Goal: Information Seeking & Learning: Learn about a topic

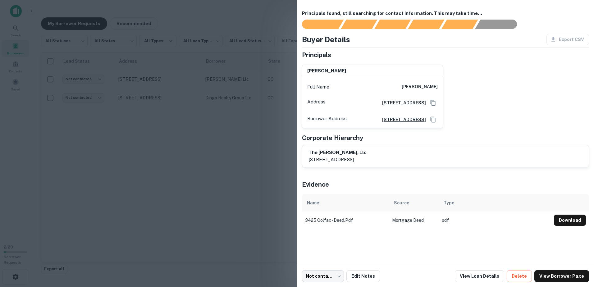
click at [130, 210] on div at bounding box center [297, 143] width 594 height 287
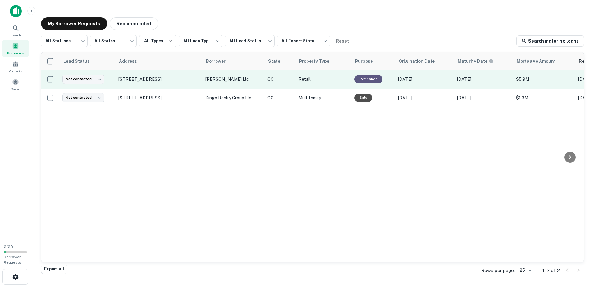
click at [162, 79] on p "3425 W Colfax Ave Denver, CO 80204" at bounding box center [158, 79] width 81 height 6
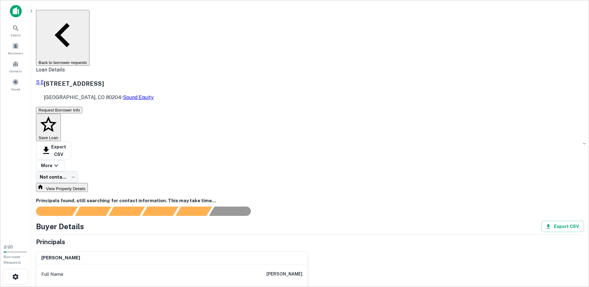
click at [85, 16] on icon "button" at bounding box center [63, 35] width 48 height 48
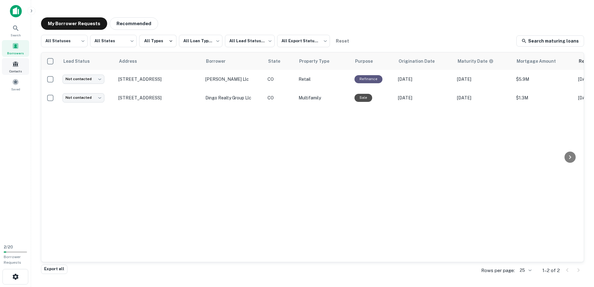
click at [16, 70] on span "Contacts" at bounding box center [15, 71] width 12 height 5
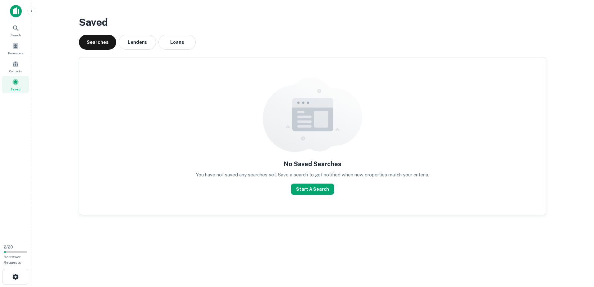
click at [15, 9] on img at bounding box center [16, 11] width 12 height 12
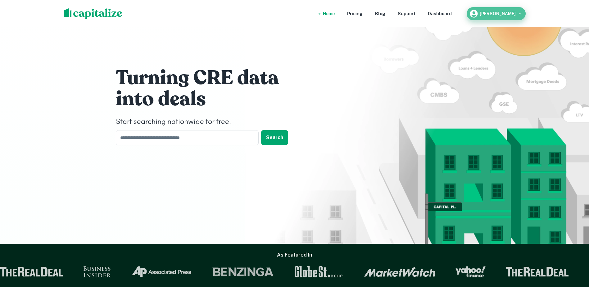
click at [505, 14] on h6 "Geran Benson" at bounding box center [498, 13] width 36 height 4
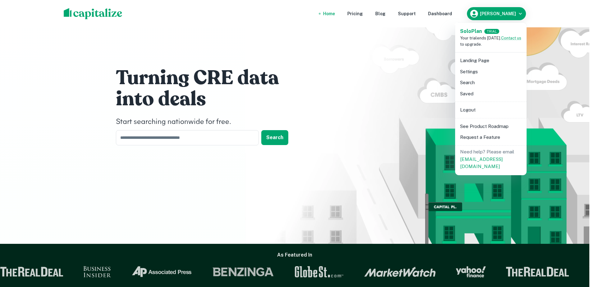
click at [371, 62] on div at bounding box center [297, 143] width 594 height 287
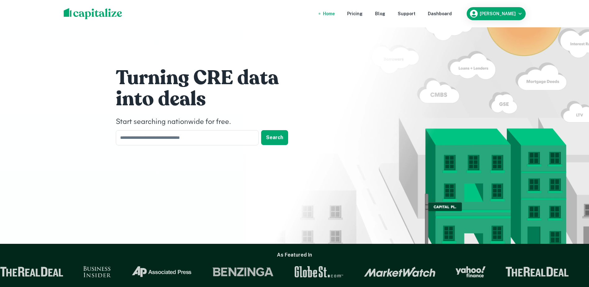
click at [335, 15] on div "Home" at bounding box center [329, 13] width 12 height 7
click at [203, 138] on input "text" at bounding box center [185, 137] width 139 height 15
click at [281, 134] on button "Search" at bounding box center [274, 137] width 27 height 15
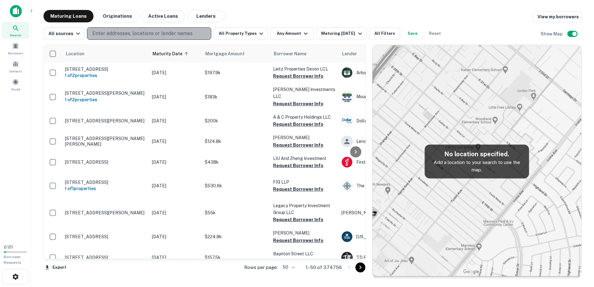
click at [143, 38] on button "Enter addresses, locations or lender names" at bounding box center [149, 33] width 124 height 12
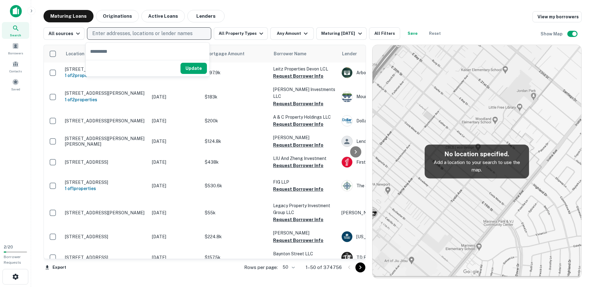
click at [148, 35] on p "Enter addresses, locations or lender names" at bounding box center [142, 33] width 100 height 7
click at [133, 31] on p "Enter addresses, locations or lender names" at bounding box center [142, 33] width 100 height 7
click at [123, 52] on input "text" at bounding box center [148, 51] width 124 height 17
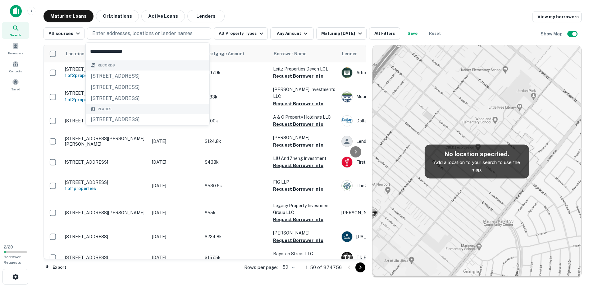
click at [107, 50] on input "**********" at bounding box center [148, 51] width 124 height 17
click at [104, 50] on input "**********" at bounding box center [148, 51] width 124 height 17
type input "**********"
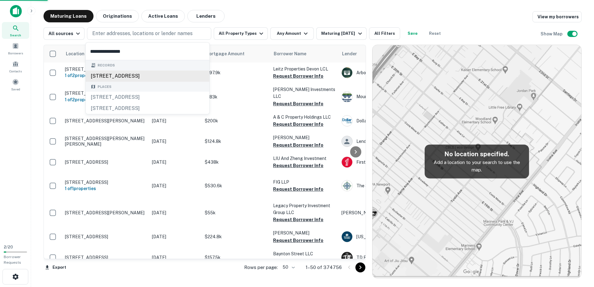
click at [180, 77] on div "3425 w colfax ave, denver, co, 80204" at bounding box center [148, 76] width 124 height 11
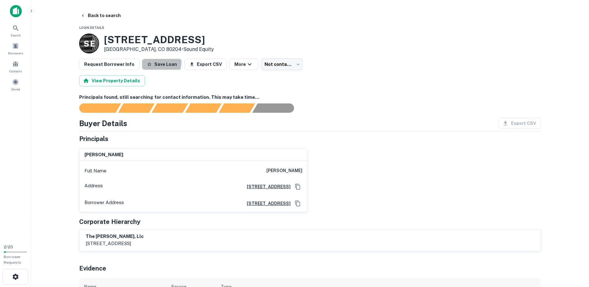
click at [147, 62] on icon "button" at bounding box center [149, 64] width 5 height 5
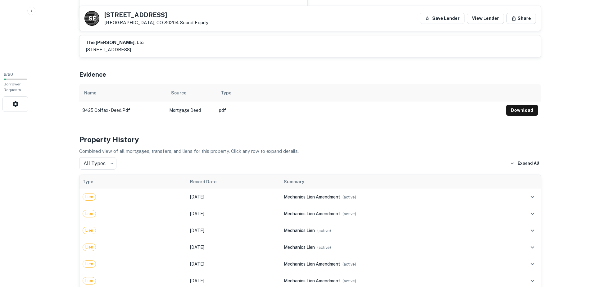
scroll to position [155, 0]
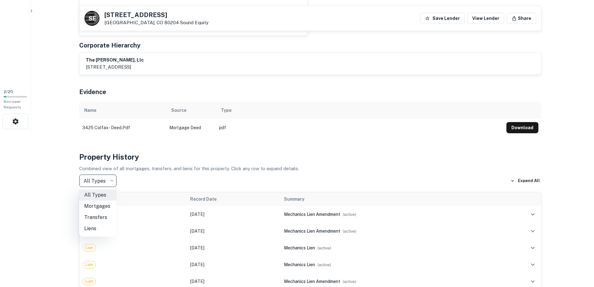
click at [106, 182] on div at bounding box center [297, 143] width 594 height 287
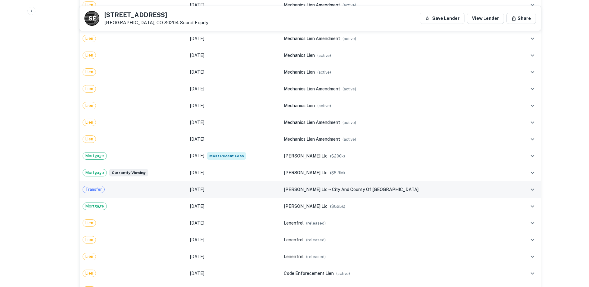
scroll to position [497, 0]
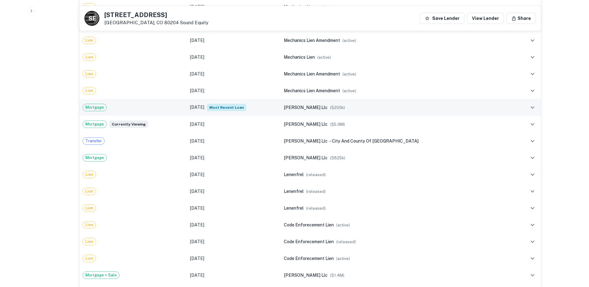
click at [173, 107] on div "Mortgage" at bounding box center [134, 107] width 102 height 7
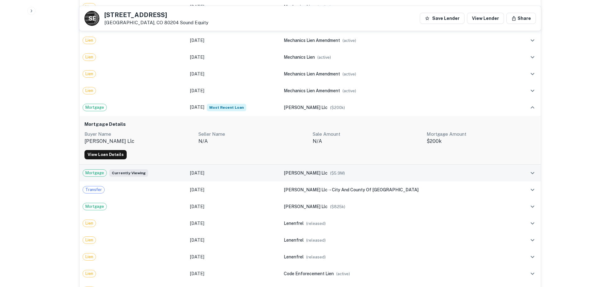
click at [259, 175] on td "[DATE]" at bounding box center [234, 173] width 94 height 17
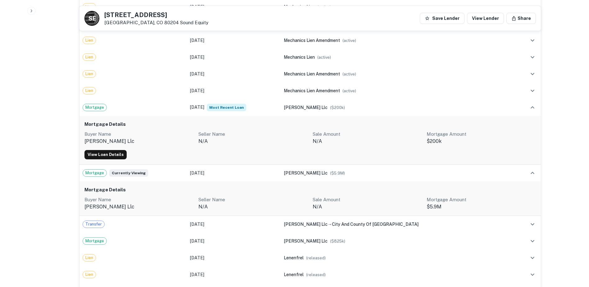
click at [287, 138] on p "n/a" at bounding box center [252, 141] width 109 height 7
click at [258, 173] on td "[DATE]" at bounding box center [234, 173] width 94 height 17
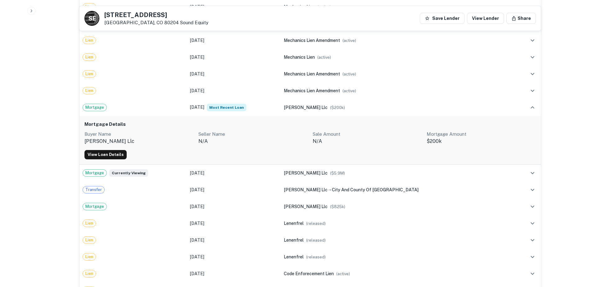
click at [252, 147] on div "Mortgage Details Buyer Name quimby llc Seller Name n/a Sale Amount N/A Mortgage…" at bounding box center [311, 140] width 462 height 49
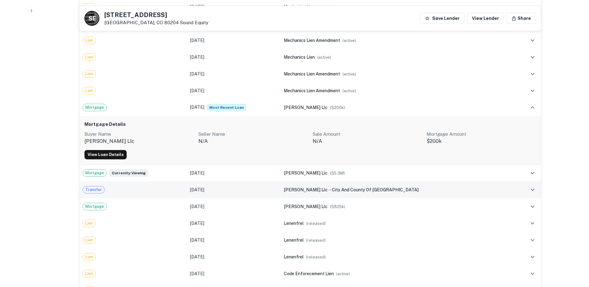
click at [262, 186] on td "[DATE]" at bounding box center [234, 189] width 94 height 17
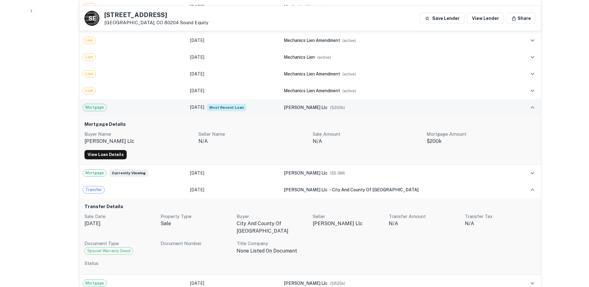
click at [281, 106] on td "[DATE] Most Recent Loan" at bounding box center [234, 107] width 94 height 17
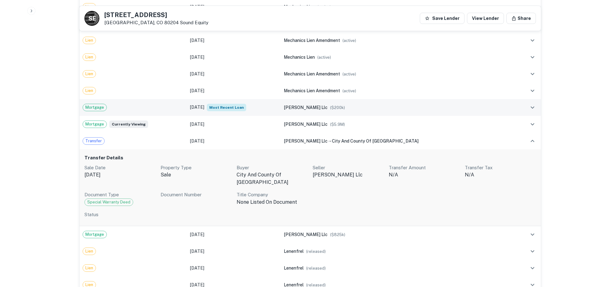
click at [281, 105] on td "[DATE] Most Recent Loan" at bounding box center [234, 107] width 94 height 17
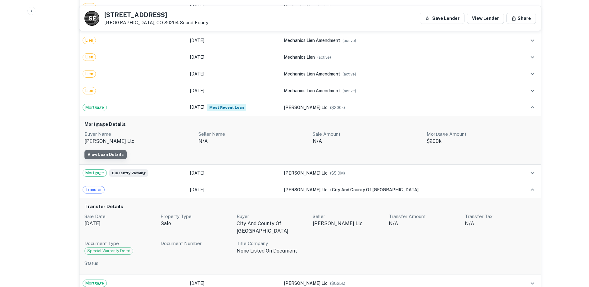
click at [116, 152] on link "View Loan Details" at bounding box center [105, 154] width 42 height 9
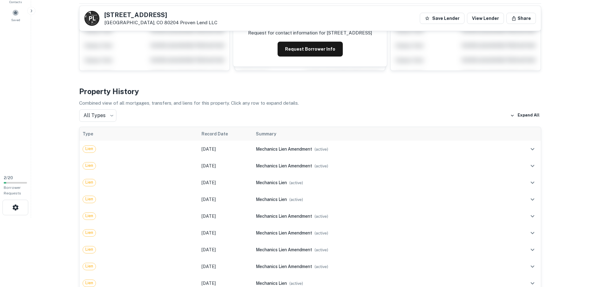
scroll to position [62, 0]
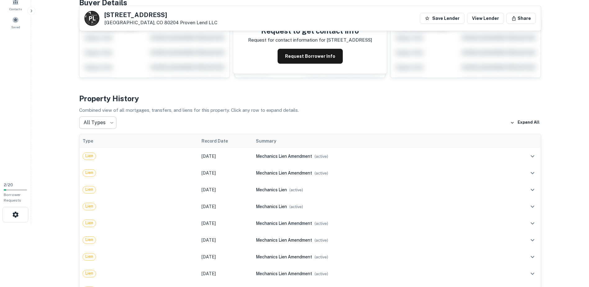
click at [99, 128] on body "Search Borrowers Contacts Saved 2 / 20 Borrower Requests P L 3425 W COLFAX AVE …" at bounding box center [294, 81] width 589 height 287
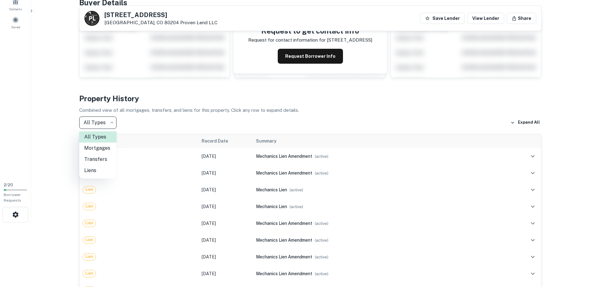
click at [103, 152] on li "Mortgages" at bounding box center [97, 148] width 37 height 11
type input "********"
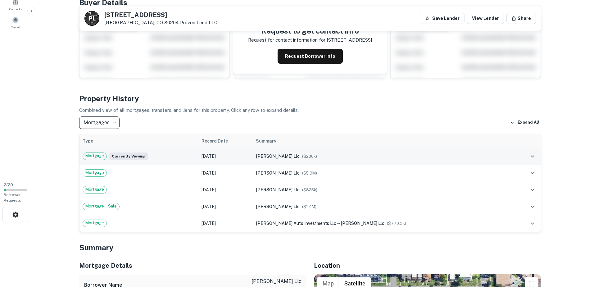
click at [531, 156] on icon "expand row" at bounding box center [533, 156] width 4 height 2
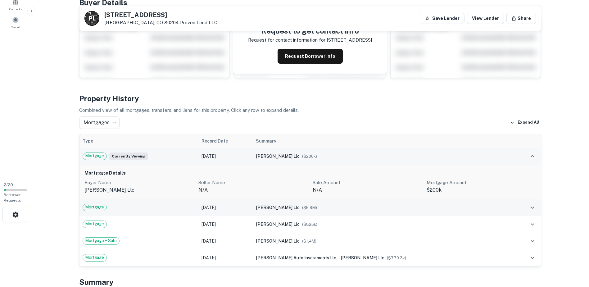
click at [535, 209] on icon "expand row" at bounding box center [532, 207] width 7 height 7
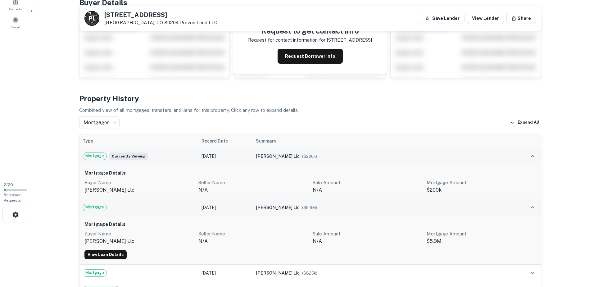
click at [536, 205] on icon "expand row" at bounding box center [532, 207] width 7 height 7
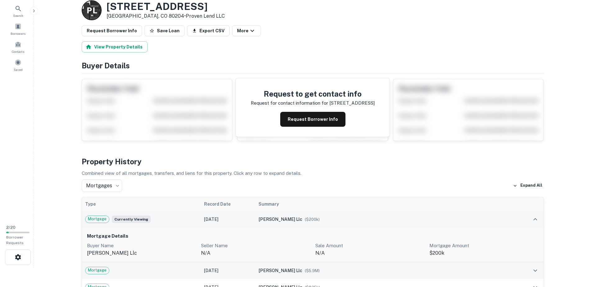
scroll to position [0, 0]
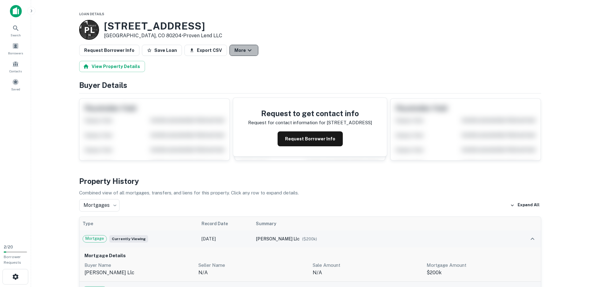
click at [235, 48] on button "More" at bounding box center [244, 50] width 29 height 11
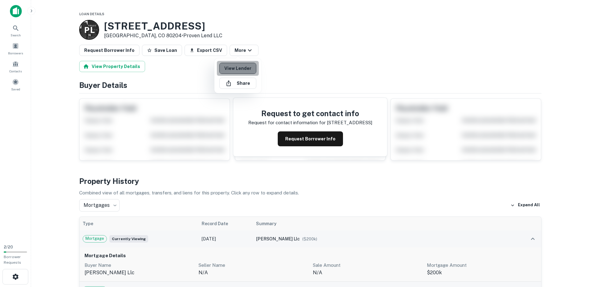
click at [244, 66] on link "View Lender" at bounding box center [237, 68] width 37 height 11
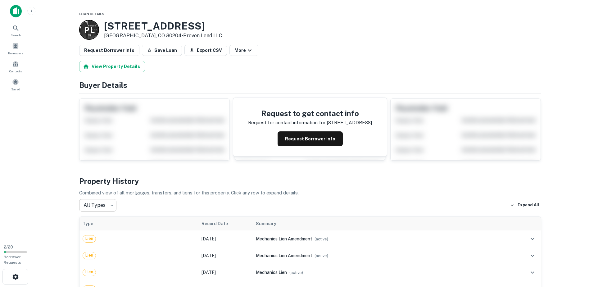
click at [103, 205] on body "Search Borrowers Contacts Saved 2 / 20 Borrower Requests Loan Details P L [STRE…" at bounding box center [294, 143] width 589 height 287
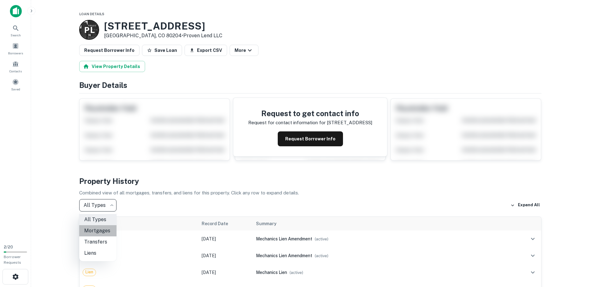
click at [105, 232] on li "Mortgages" at bounding box center [97, 230] width 37 height 11
type input "********"
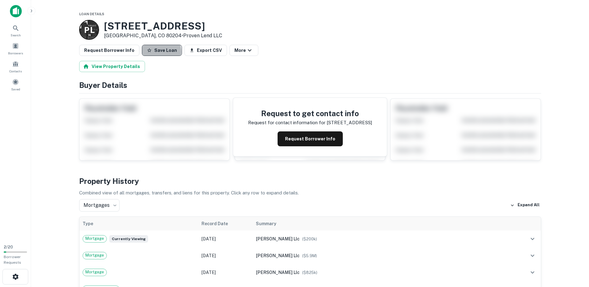
click at [153, 52] on button "Save Loan" at bounding box center [162, 50] width 40 height 11
click at [16, 80] on span at bounding box center [15, 82] width 7 height 7
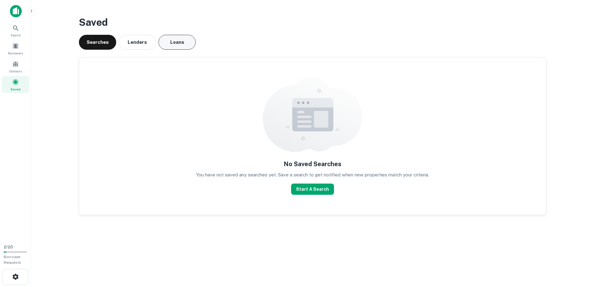
click at [171, 43] on button "Loans" at bounding box center [176, 42] width 37 height 15
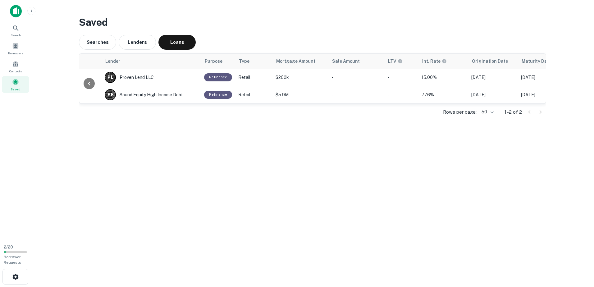
scroll to position [0, 101]
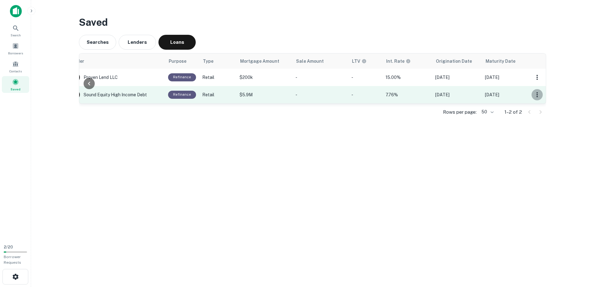
click at [539, 97] on icon "button" at bounding box center [536, 94] width 7 height 7
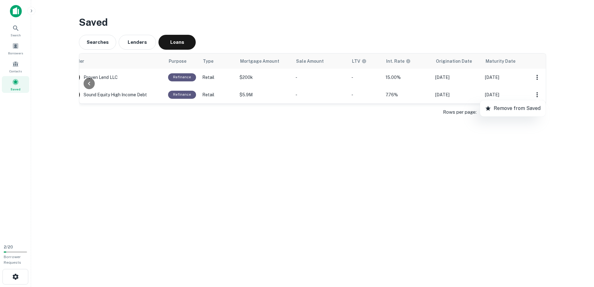
click at [558, 89] on div at bounding box center [297, 143] width 594 height 287
click at [531, 89] on button "button" at bounding box center [536, 94] width 11 height 11
click at [538, 77] on div at bounding box center [297, 143] width 594 height 287
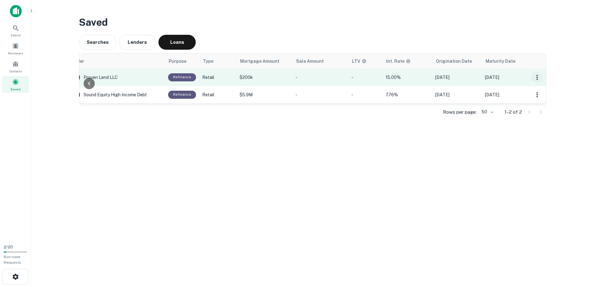
click at [538, 77] on icon "button" at bounding box center [536, 77] width 7 height 7
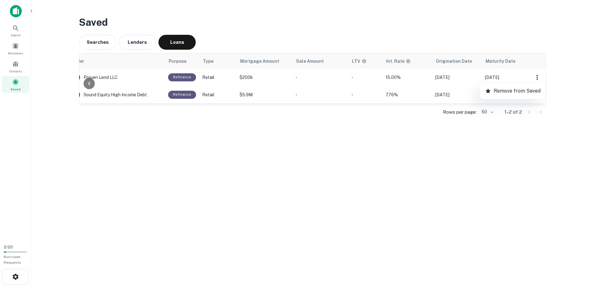
click at [571, 86] on div at bounding box center [297, 143] width 594 height 287
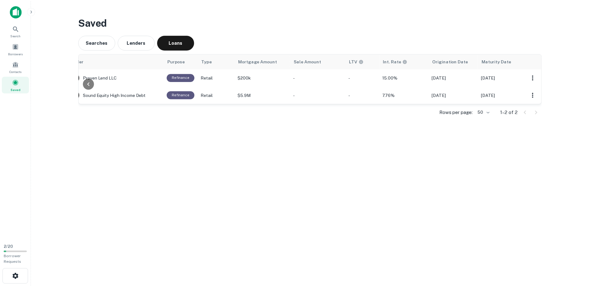
scroll to position [0, 0]
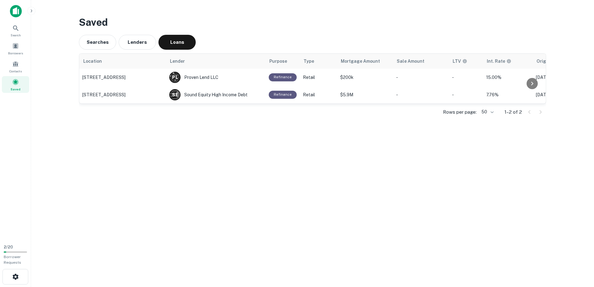
drag, startPoint x: 524, startPoint y: 75, endPoint x: 94, endPoint y: 61, distance: 430.7
click at [94, 61] on table "Location Lender Purpose Type Mortgage Amount Sale Amount LTV Int. Rate Originat…" at bounding box center [362, 79] width 567 height 50
drag, startPoint x: 94, startPoint y: 61, endPoint x: 80, endPoint y: 59, distance: 13.5
click at [80, 58] on th "Location" at bounding box center [122, 61] width 87 height 15
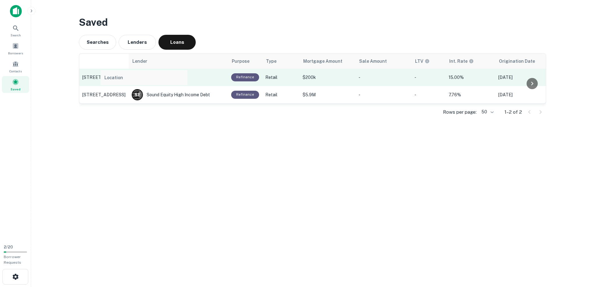
drag, startPoint x: 81, startPoint y: 59, endPoint x: 104, endPoint y: 77, distance: 29.3
click at [104, 77] on table "Location Lender Purpose Type Mortgage Amount Sale Amount LTV Int. Rate Originat…" at bounding box center [344, 79] width 530 height 50
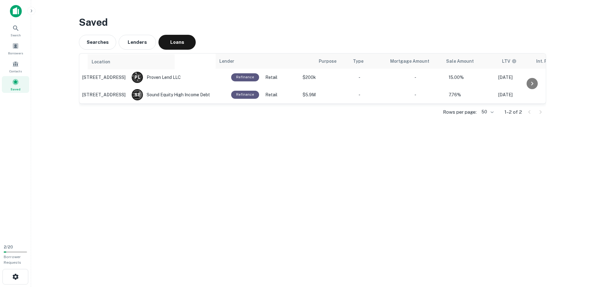
drag, startPoint x: 84, startPoint y: 57, endPoint x: 95, endPoint y: 59, distance: 11.6
click at [95, 59] on tr "Location Lender Purpose Type Mortgage Amount Sale Amount LTV Int. Rate Originat…" at bounding box center [344, 61] width 530 height 15
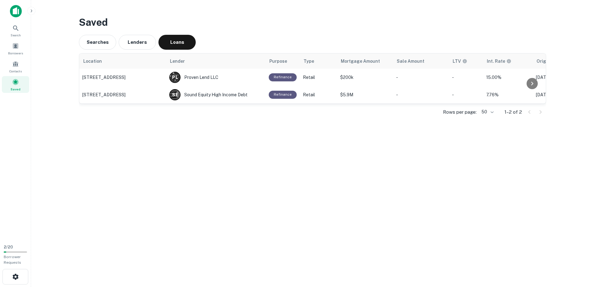
click at [315, 146] on main "Saved Searches Lenders Loans Location Lender Purpose Type Mortgage Amount Sale …" at bounding box center [312, 143] width 563 height 287
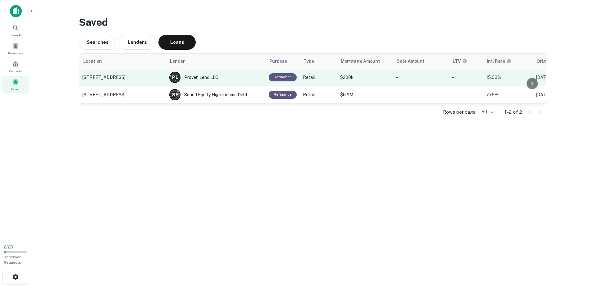
click at [116, 75] on p "3425 W COLFAX AVE, Denver, CO" at bounding box center [122, 78] width 81 height 6
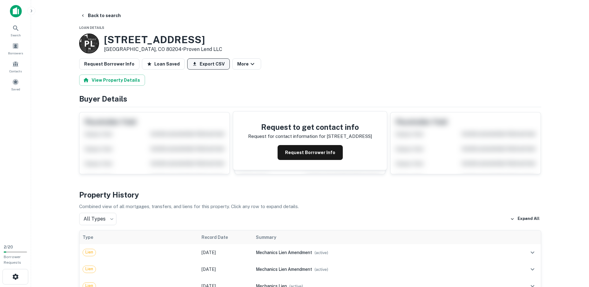
click at [209, 68] on button "Export CSV" at bounding box center [208, 63] width 43 height 11
drag, startPoint x: 218, startPoint y: 37, endPoint x: 107, endPoint y: 42, distance: 111.0
click at [107, 42] on div "P L 3425 W COLFAX AVE Denver, CO 80204 • Proven Lend LLC" at bounding box center [310, 44] width 462 height 20
copy h3 "3425 W COLFAX AVE"
click at [118, 83] on button "View Property Details" at bounding box center [112, 80] width 66 height 11
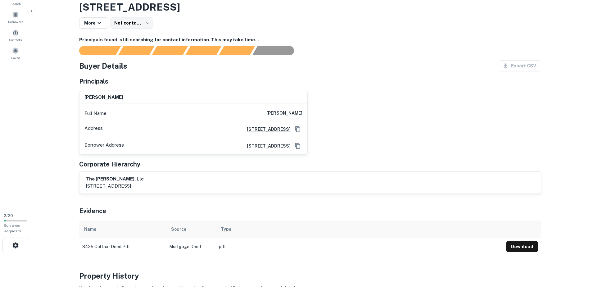
scroll to position [31, 0]
click at [519, 245] on button "Download" at bounding box center [522, 246] width 32 height 11
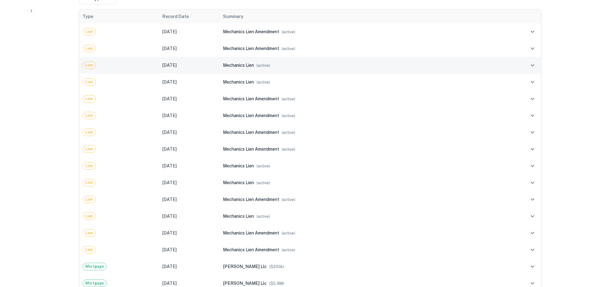
scroll to position [342, 0]
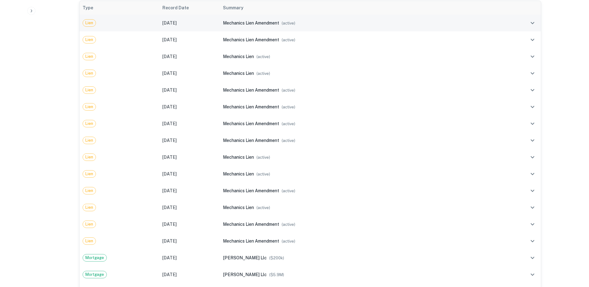
click at [532, 24] on icon "expand row" at bounding box center [532, 22] width 7 height 7
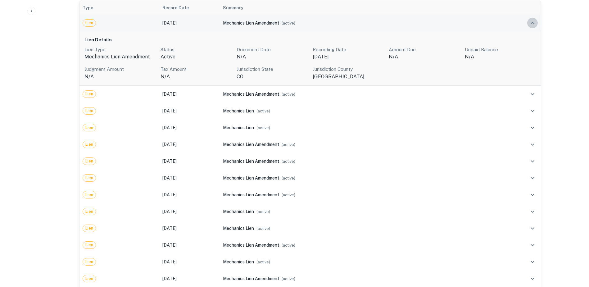
click at [532, 24] on icon "expand row" at bounding box center [532, 22] width 7 height 7
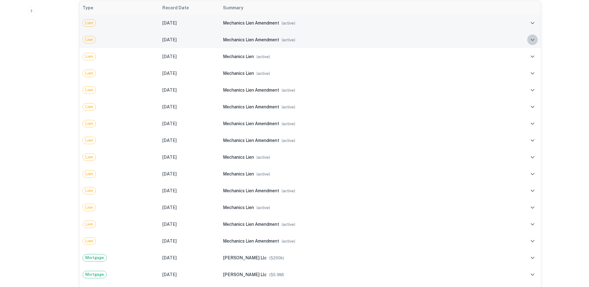
click at [534, 36] on icon "expand row" at bounding box center [532, 39] width 7 height 7
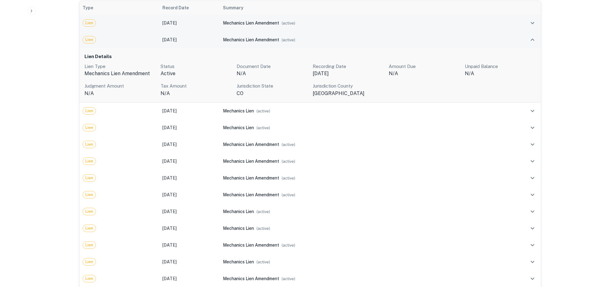
click at [534, 36] on icon "expand row" at bounding box center [532, 39] width 7 height 7
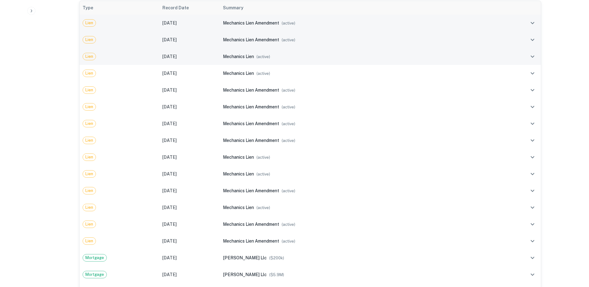
click at [530, 54] on icon "expand row" at bounding box center [532, 56] width 7 height 7
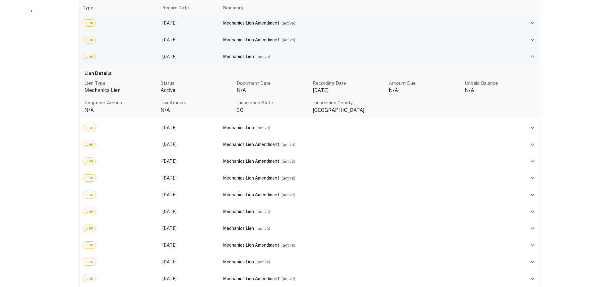
click at [530, 54] on icon "expand row" at bounding box center [532, 56] width 7 height 7
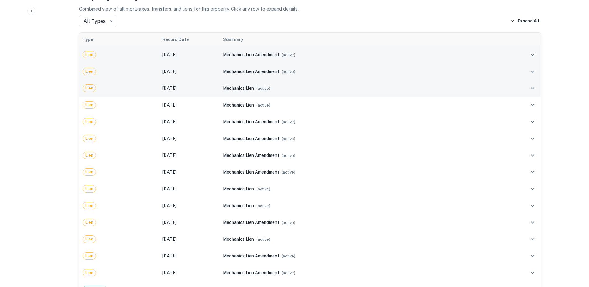
scroll to position [311, 0]
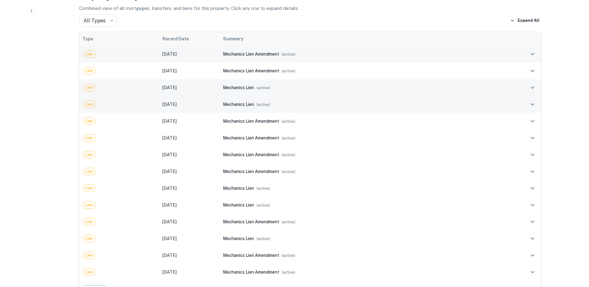
click at [526, 102] on td at bounding box center [525, 104] width 31 height 17
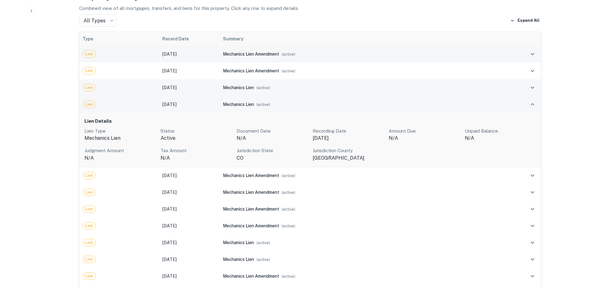
click at [526, 102] on td at bounding box center [525, 104] width 31 height 17
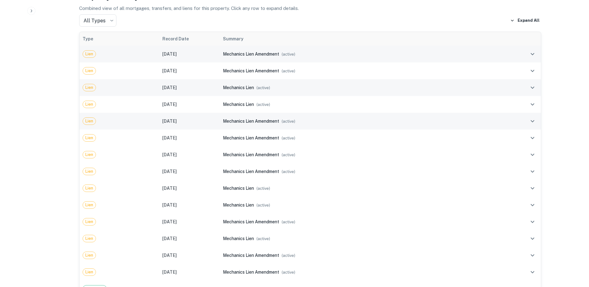
click at [526, 115] on td at bounding box center [525, 121] width 31 height 17
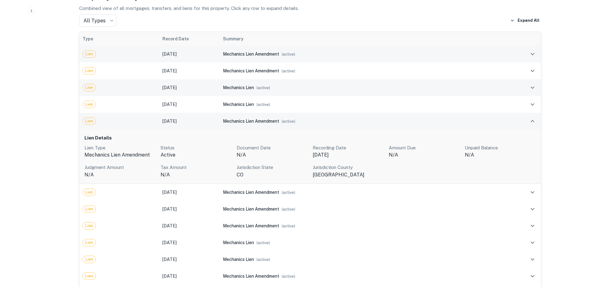
click at [526, 115] on td at bounding box center [525, 121] width 31 height 17
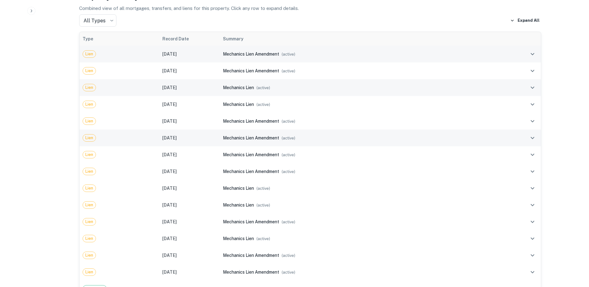
click at [529, 132] on td at bounding box center [525, 138] width 31 height 17
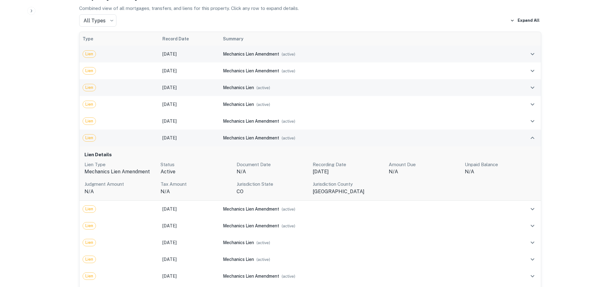
click at [529, 132] on td at bounding box center [525, 138] width 31 height 17
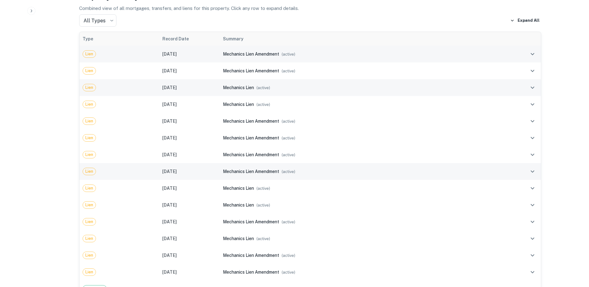
scroll to position [342, 0]
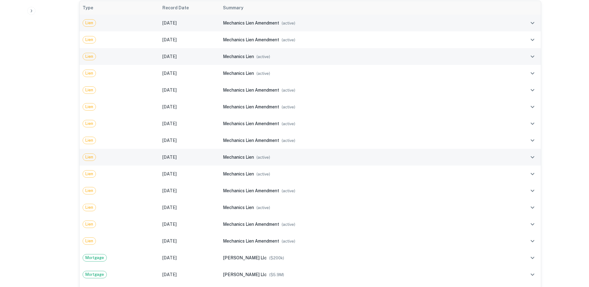
click at [540, 157] on td at bounding box center [525, 157] width 31 height 17
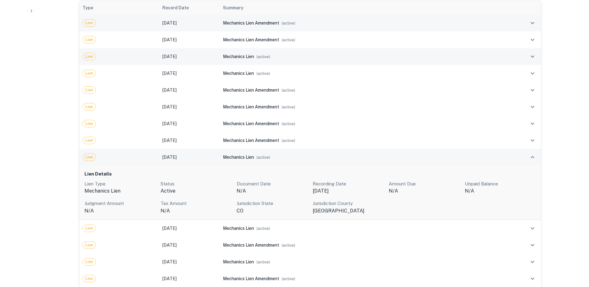
click at [540, 157] on td at bounding box center [525, 157] width 31 height 17
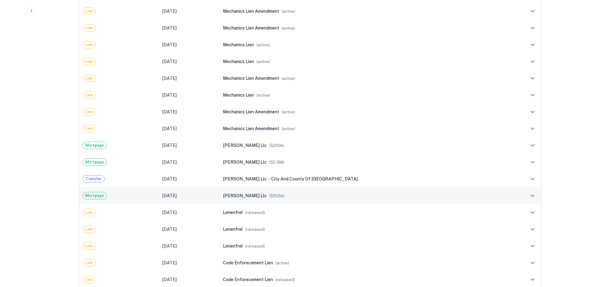
scroll to position [466, 0]
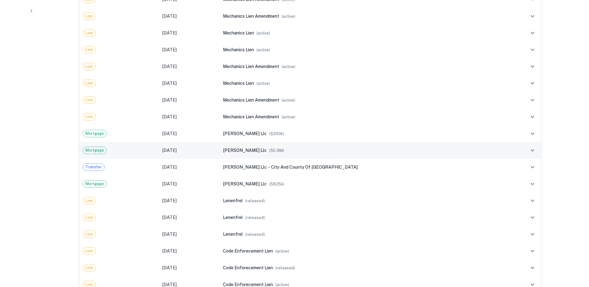
click at [530, 151] on icon "expand row" at bounding box center [532, 150] width 7 height 7
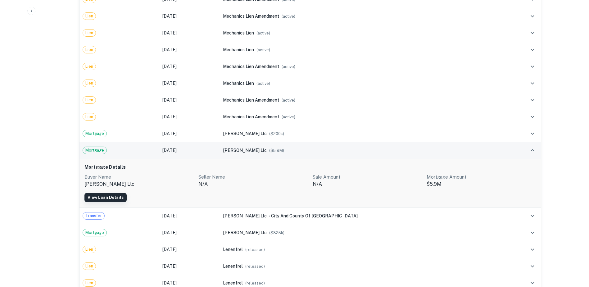
click at [120, 197] on link "View Loan Details" at bounding box center [105, 197] width 42 height 9
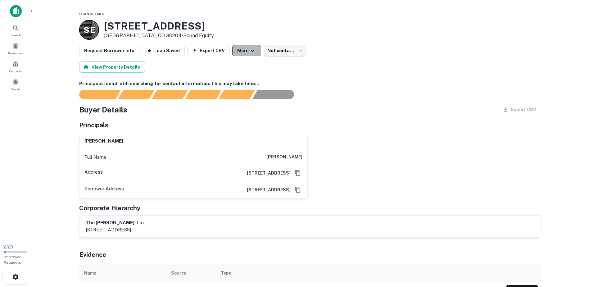
click at [249, 50] on icon "button" at bounding box center [252, 50] width 7 height 7
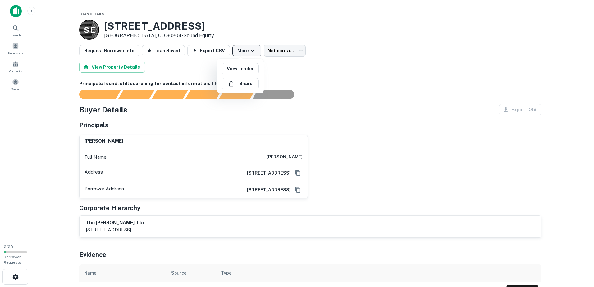
click at [245, 50] on div at bounding box center [297, 143] width 594 height 287
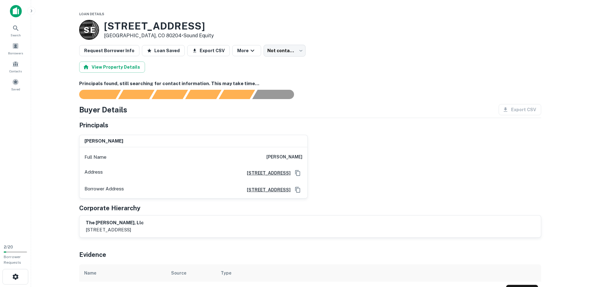
click at [143, 25] on h3 "3425 W COLFAX AVE" at bounding box center [159, 26] width 110 height 12
click at [94, 33] on p "S E" at bounding box center [89, 30] width 11 height 12
click at [131, 65] on button "View Property Details" at bounding box center [112, 66] width 66 height 11
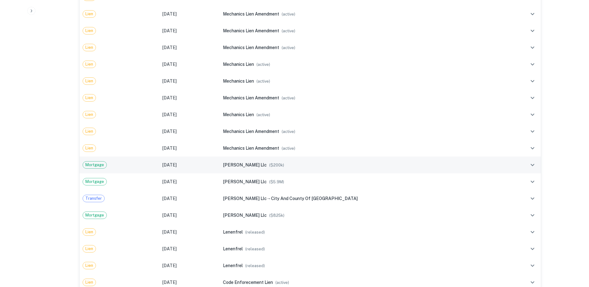
scroll to position [435, 0]
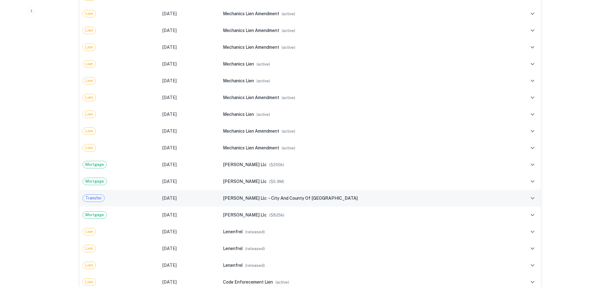
click at [533, 197] on icon "expand row" at bounding box center [532, 197] width 7 height 7
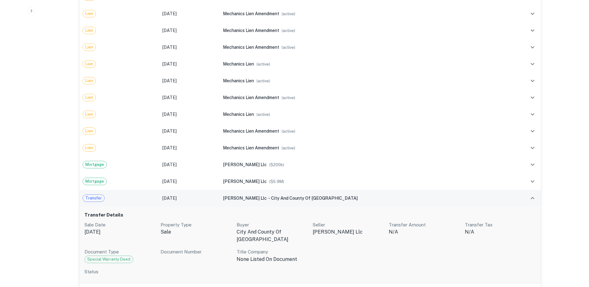
click at [533, 197] on icon "expand row" at bounding box center [532, 197] width 7 height 7
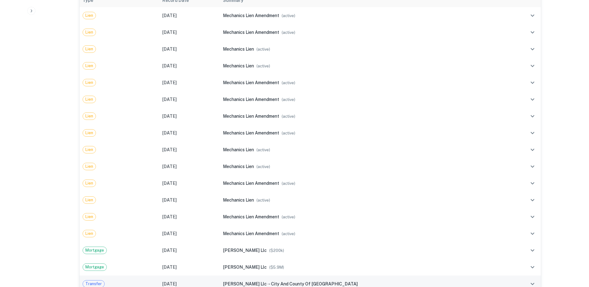
scroll to position [373, 0]
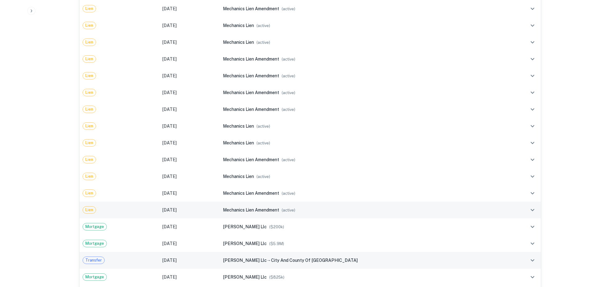
click at [296, 206] on td "mechanics lien amendment ( active )" at bounding box center [365, 210] width 290 height 17
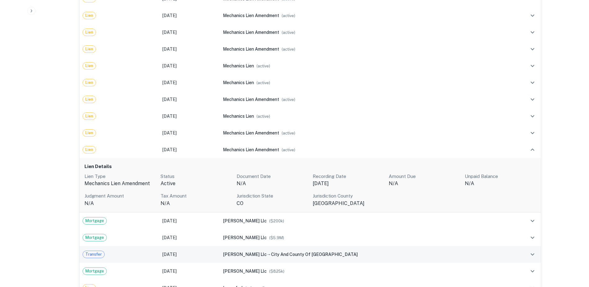
scroll to position [435, 0]
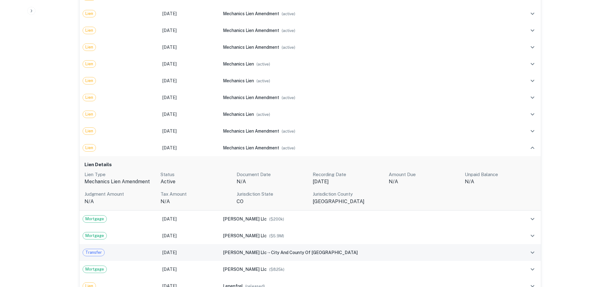
click at [208, 190] on p "Tax Amount" at bounding box center [196, 193] width 71 height 7
click at [532, 164] on h6 "Lien Details" at bounding box center [310, 164] width 452 height 7
click at [176, 225] on td "[DATE]" at bounding box center [189, 219] width 61 height 17
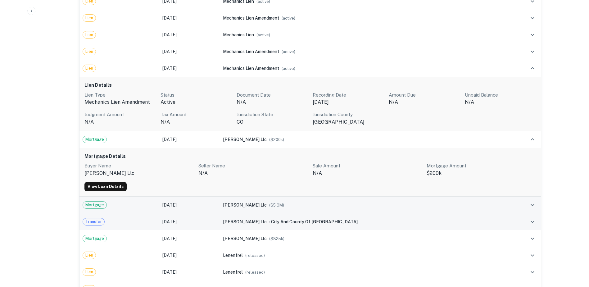
scroll to position [528, 0]
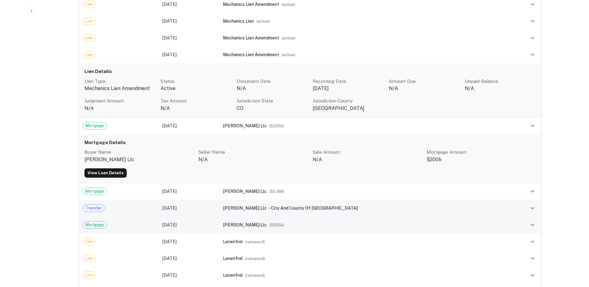
click at [178, 221] on td "[DATE]" at bounding box center [189, 224] width 61 height 17
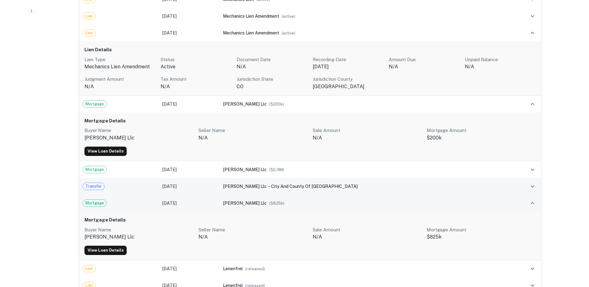
scroll to position [559, 0]
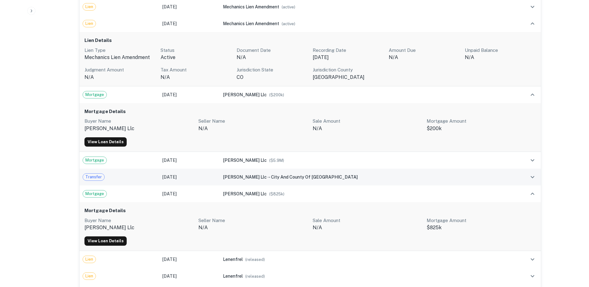
click at [180, 180] on td "[DATE]" at bounding box center [189, 177] width 61 height 17
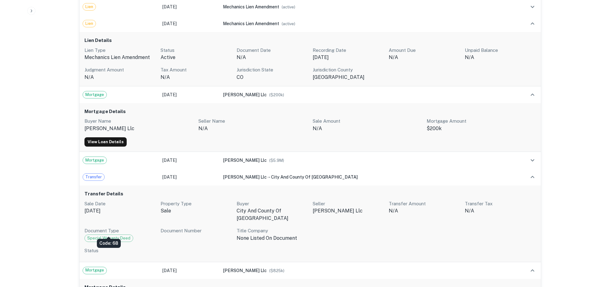
click at [122, 235] on span "Special Warranty Deed" at bounding box center [109, 238] width 48 height 6
click at [152, 230] on div "Document Type Special Warranty Deed" at bounding box center [119, 234] width 71 height 15
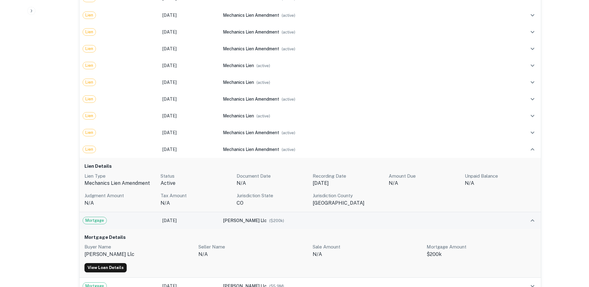
scroll to position [528, 0]
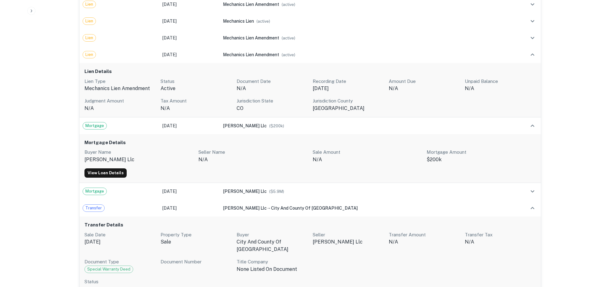
click at [304, 95] on div "Lien Type mechanics lien amendment Status active Document Date N/A Recording Da…" at bounding box center [310, 95] width 452 height 34
click at [314, 138] on div "Mortgage Details Buyer Name quimby llc Seller Name n/a Sale Amount N/A Mortgage…" at bounding box center [311, 158] width 462 height 49
click at [533, 130] on button "expand row" at bounding box center [532, 126] width 11 height 11
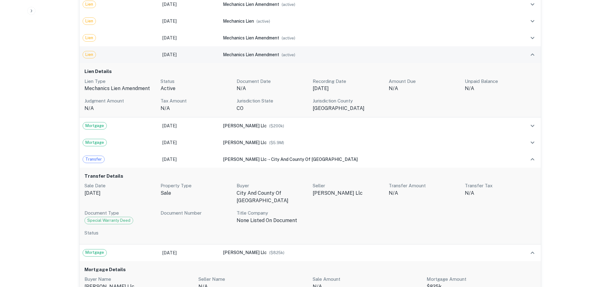
click at [537, 60] on td at bounding box center [525, 54] width 31 height 17
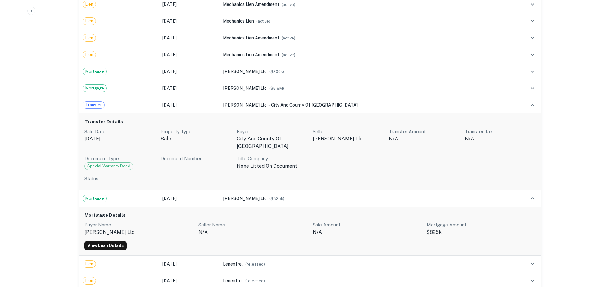
click at [535, 105] on icon "expand row" at bounding box center [532, 104] width 7 height 7
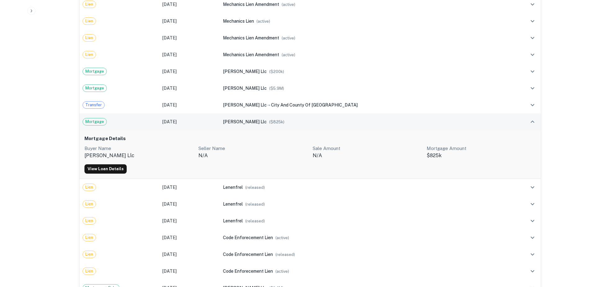
click at [536, 124] on icon "expand row" at bounding box center [532, 121] width 7 height 7
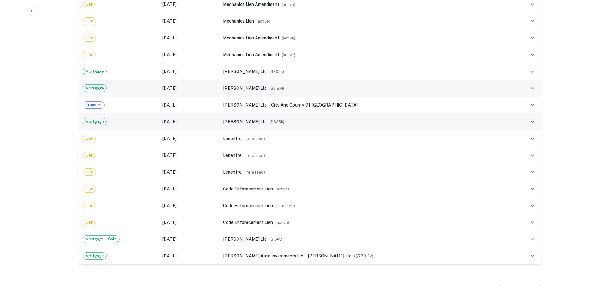
click at [153, 91] on div "Mortgage" at bounding box center [120, 87] width 74 height 7
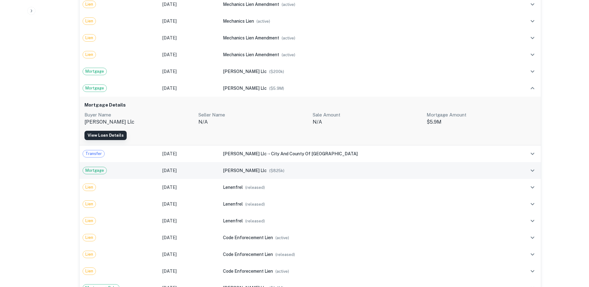
click at [113, 138] on link "View Loan Details" at bounding box center [105, 135] width 42 height 9
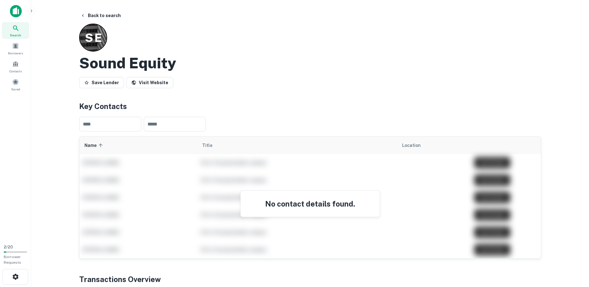
click at [20, 34] on span "Search" at bounding box center [15, 35] width 11 height 5
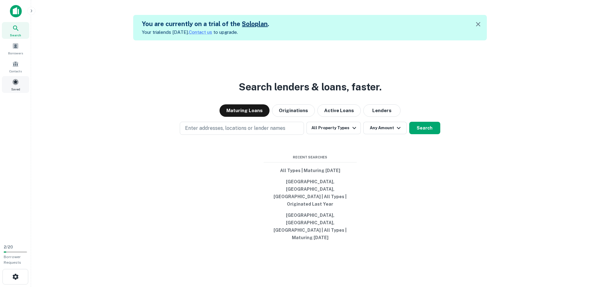
click at [22, 83] on div "Saved" at bounding box center [15, 84] width 27 height 17
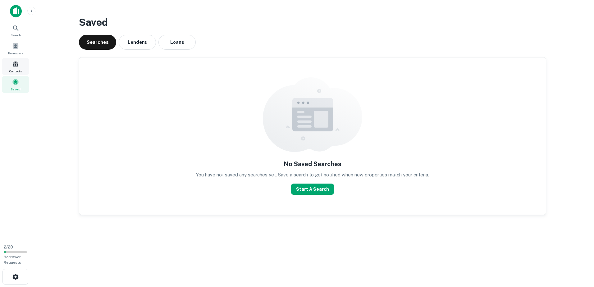
click at [21, 69] on span "Contacts" at bounding box center [15, 71] width 12 height 5
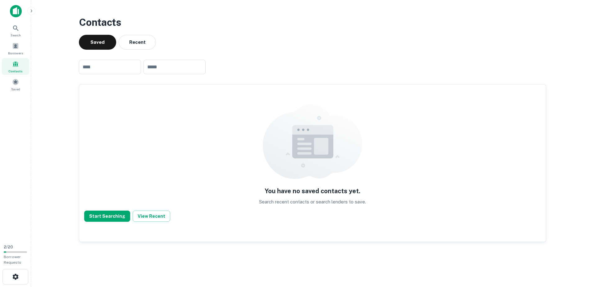
click at [20, 19] on div at bounding box center [15, 13] width 31 height 17
click at [20, 9] on img at bounding box center [16, 11] width 12 height 12
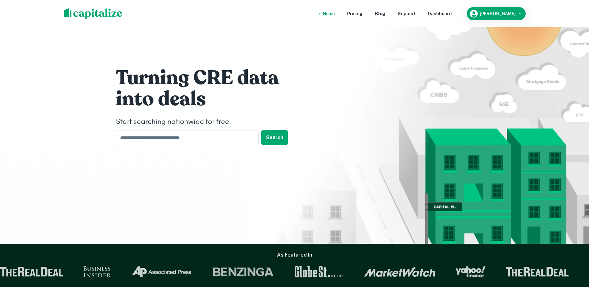
click at [335, 14] on div "Home" at bounding box center [329, 13] width 12 height 7
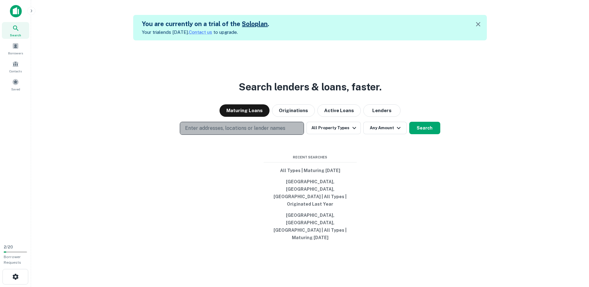
click at [279, 132] on p "Enter addresses, locations or lender names" at bounding box center [235, 128] width 100 height 7
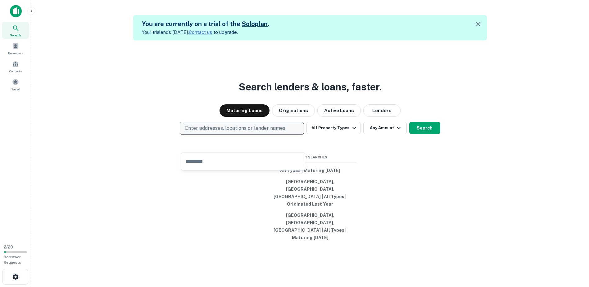
click at [279, 132] on p "Enter addresses, locations or lender names" at bounding box center [235, 128] width 100 height 7
click at [189, 97] on div "Search lenders & loans, faster. Maturing Loans Originations Active Loans Lender…" at bounding box center [310, 183] width 548 height 287
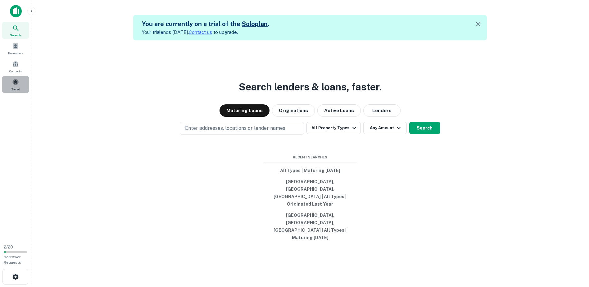
click at [17, 83] on span at bounding box center [15, 82] width 7 height 7
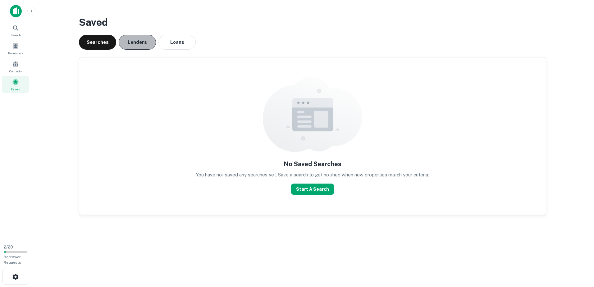
click at [144, 41] on button "Lenders" at bounding box center [137, 42] width 37 height 15
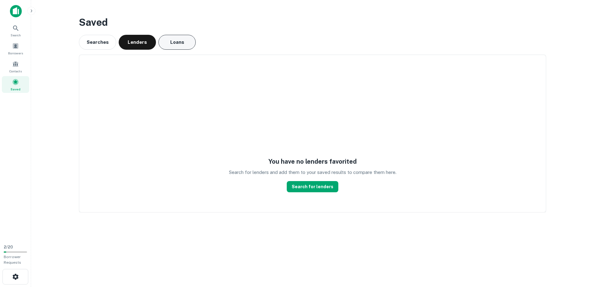
click at [182, 46] on button "Loans" at bounding box center [176, 42] width 37 height 15
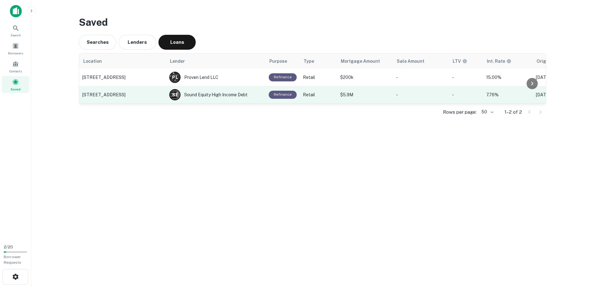
click at [141, 94] on p "[STREET_ADDRESS]" at bounding box center [122, 95] width 81 height 6
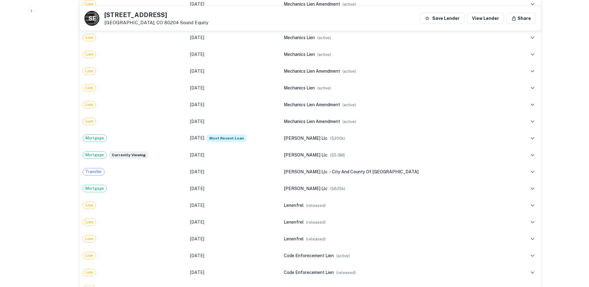
scroll to position [466, 0]
click at [516, 155] on td at bounding box center [528, 155] width 25 height 17
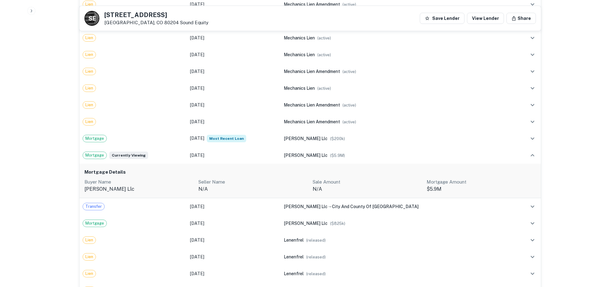
click at [453, 185] on p "Mortgage Amount" at bounding box center [481, 181] width 109 height 7
click at [119, 183] on p "Buyer Name" at bounding box center [138, 181] width 109 height 7
click at [110, 173] on h6 "Mortgage Details" at bounding box center [310, 172] width 452 height 7
click at [527, 157] on td at bounding box center [528, 155] width 25 height 17
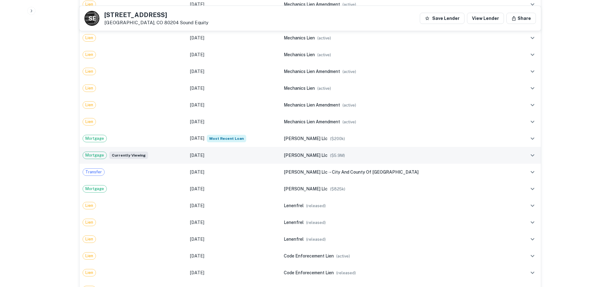
click at [370, 156] on div "[PERSON_NAME] llc ($ 5.9M )" at bounding box center [398, 155] width 229 height 7
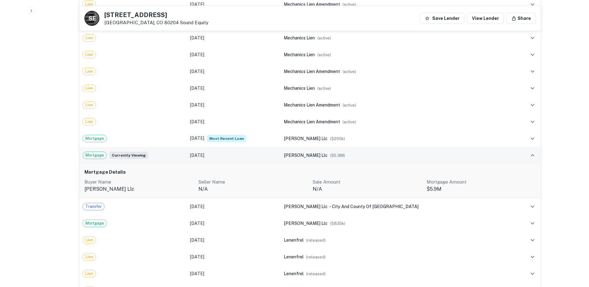
click at [370, 156] on div "[PERSON_NAME] llc ($ 5.9M )" at bounding box center [398, 155] width 229 height 7
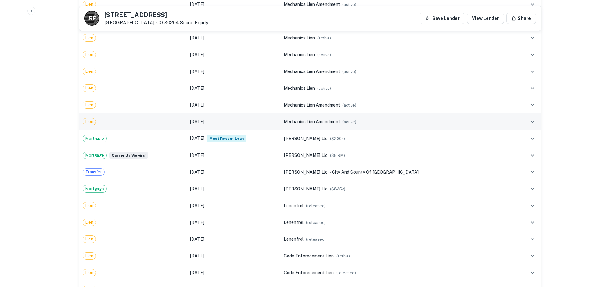
click at [281, 128] on td "[DATE]" at bounding box center [234, 121] width 94 height 17
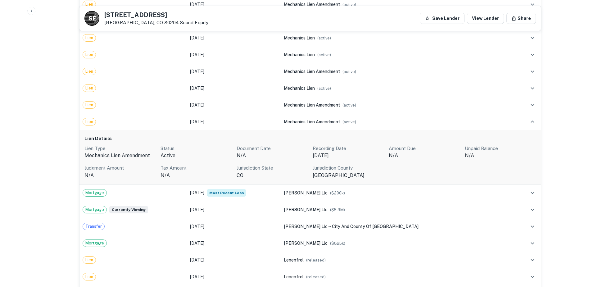
click at [286, 184] on div "Lien Details Lien Type mechanics lien amendment Status active Document Date N/A…" at bounding box center [311, 157] width 462 height 54
click at [281, 194] on td "[DATE] Most Recent Loan" at bounding box center [234, 192] width 94 height 17
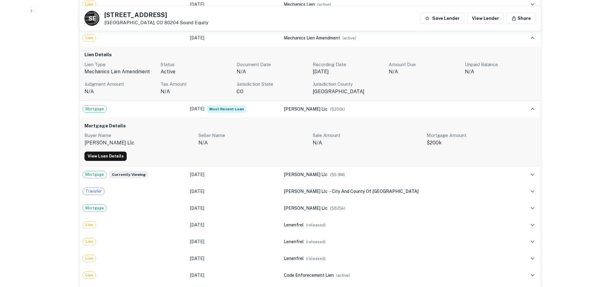
scroll to position [559, 0]
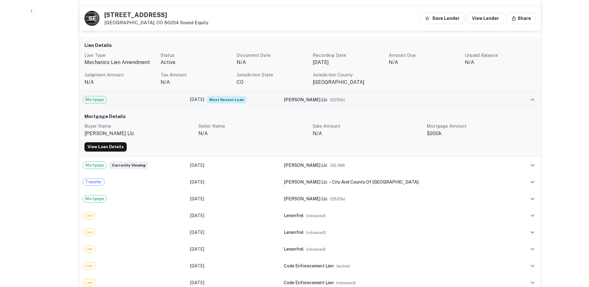
click at [281, 98] on td "[DATE] Most Recent Loan" at bounding box center [234, 99] width 94 height 17
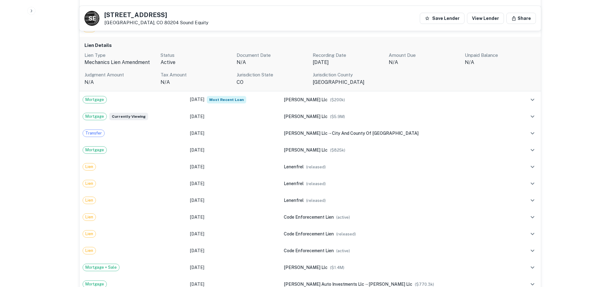
click at [311, 44] on h6 "Lien Details" at bounding box center [310, 45] width 452 height 7
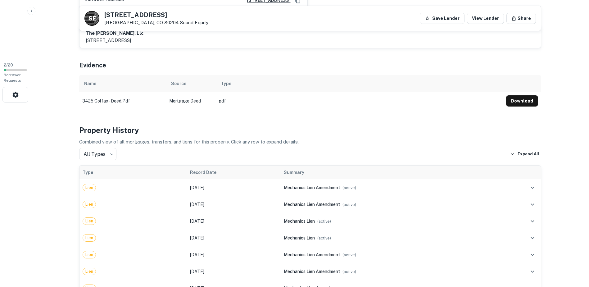
scroll to position [186, 0]
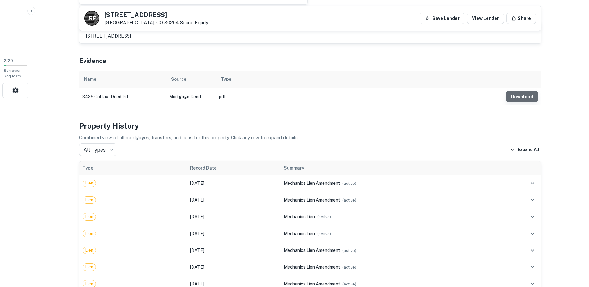
click at [526, 94] on button "Download" at bounding box center [522, 96] width 32 height 11
click at [329, 126] on h4 "Property History" at bounding box center [310, 125] width 462 height 11
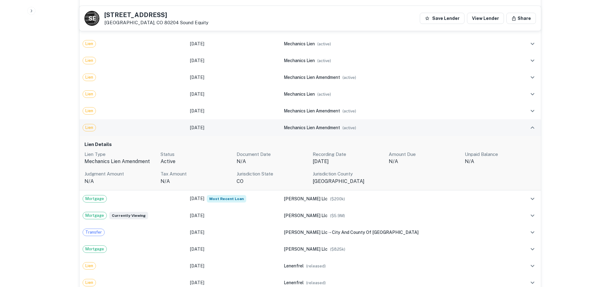
scroll to position [466, 0]
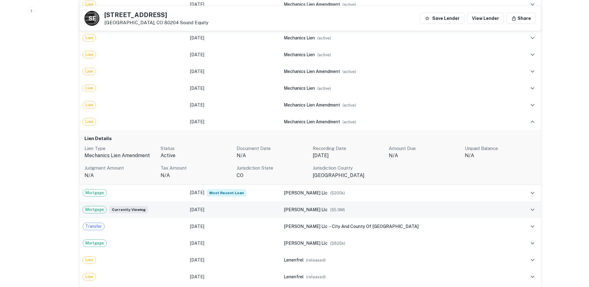
click at [181, 208] on div "Mortgage Currently viewing" at bounding box center [134, 209] width 102 height 7
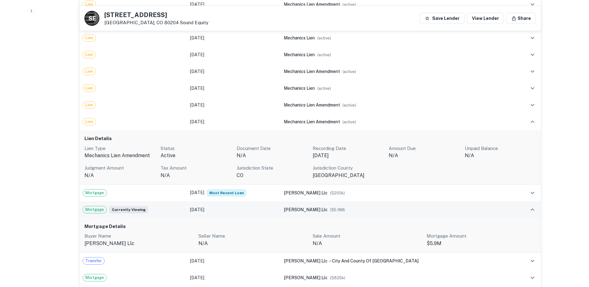
click at [100, 212] on span "Mortgage" at bounding box center [95, 210] width 24 height 6
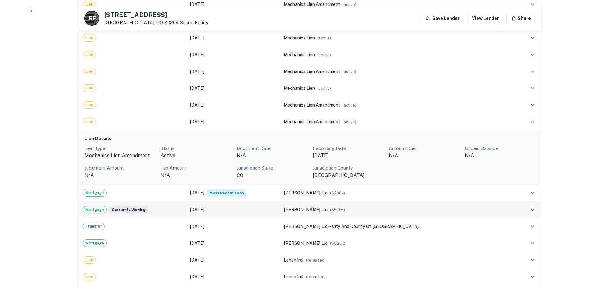
click at [96, 208] on span "Mortgage" at bounding box center [95, 210] width 24 height 6
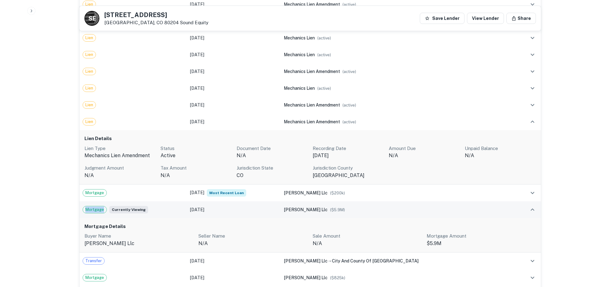
click at [96, 208] on span "Mortgage" at bounding box center [95, 210] width 24 height 6
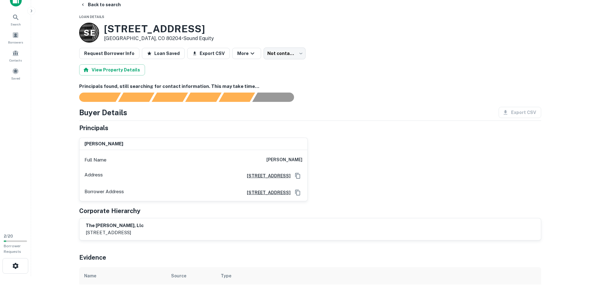
scroll to position [0, 0]
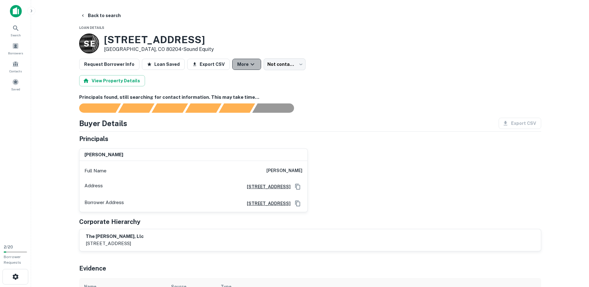
click at [250, 63] on button "More" at bounding box center [246, 64] width 29 height 11
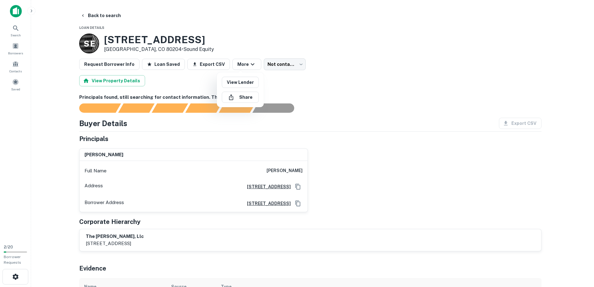
click at [249, 64] on div at bounding box center [297, 143] width 594 height 287
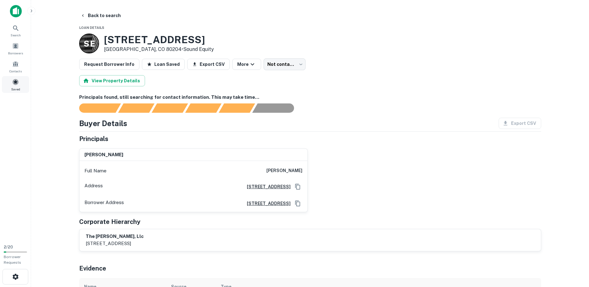
click at [16, 91] on span "Saved" at bounding box center [15, 89] width 9 height 5
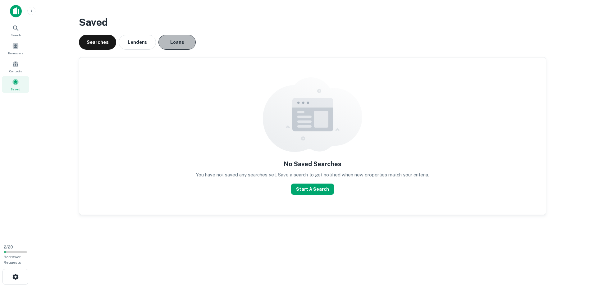
click at [174, 44] on button "Loans" at bounding box center [176, 42] width 37 height 15
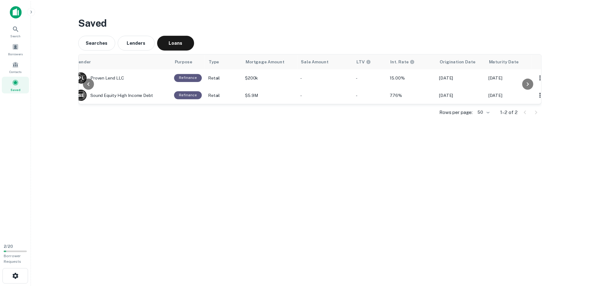
scroll to position [0, 101]
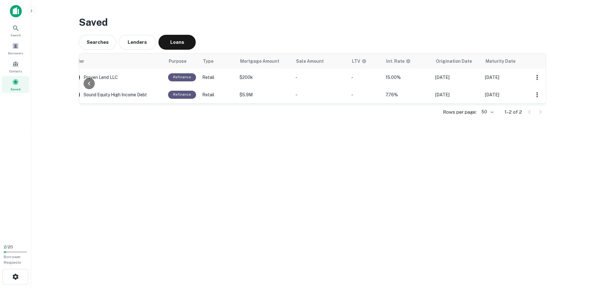
drag, startPoint x: 300, startPoint y: 108, endPoint x: 330, endPoint y: 107, distance: 29.5
click at [330, 104] on div "Location Lender Purpose Type Mortgage Amount Sale Amount LTV Int. Rate Originat…" at bounding box center [312, 78] width 467 height 50
click at [135, 43] on button "Lenders" at bounding box center [137, 42] width 37 height 15
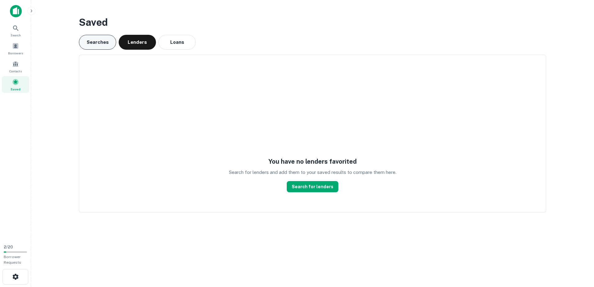
click at [105, 42] on button "Searches" at bounding box center [97, 42] width 37 height 15
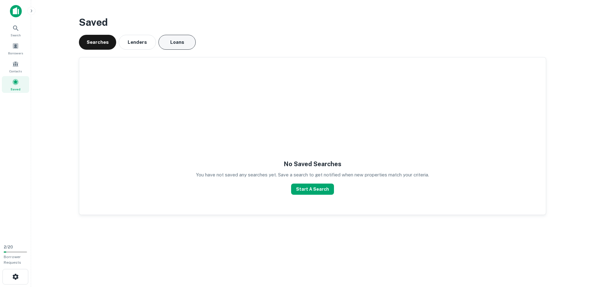
click at [176, 39] on button "Loans" at bounding box center [176, 42] width 37 height 15
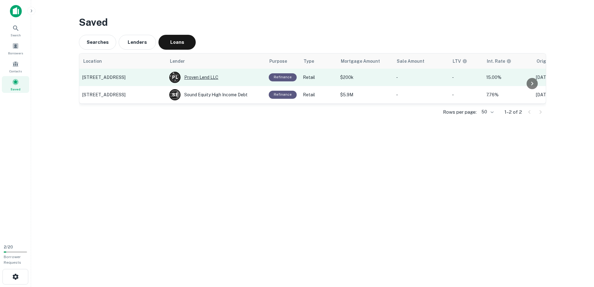
click at [176, 80] on p "P L" at bounding box center [175, 77] width 6 height 7
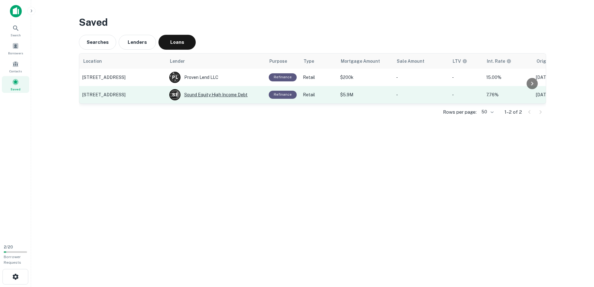
click at [185, 94] on div "S E Sound Equity High Income Debt" at bounding box center [215, 94] width 93 height 11
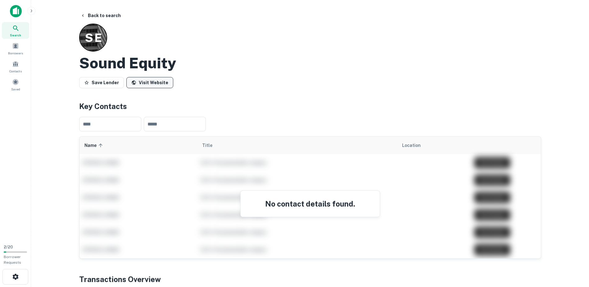
click at [152, 82] on link "Visit Website" at bounding box center [149, 82] width 47 height 11
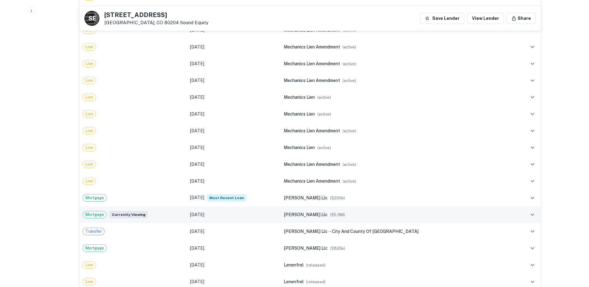
scroll to position [404, 0]
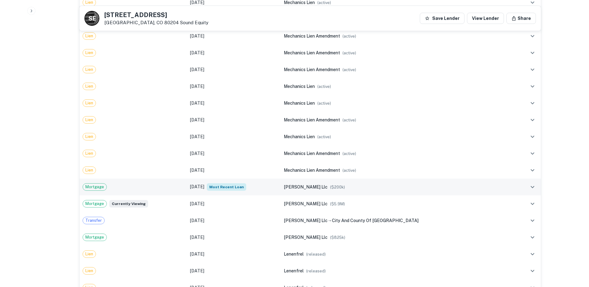
click at [148, 187] on div "Mortgage" at bounding box center [134, 186] width 102 height 7
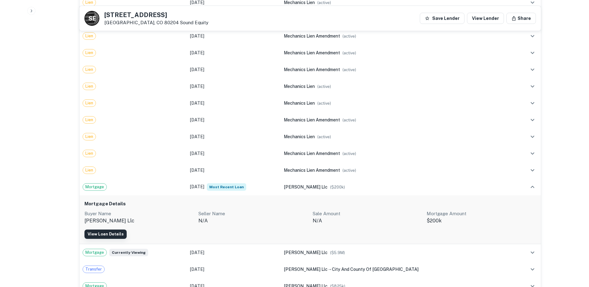
click at [107, 233] on link "View Loan Details" at bounding box center [105, 234] width 42 height 9
